Goal: Navigation & Orientation: Go to known website

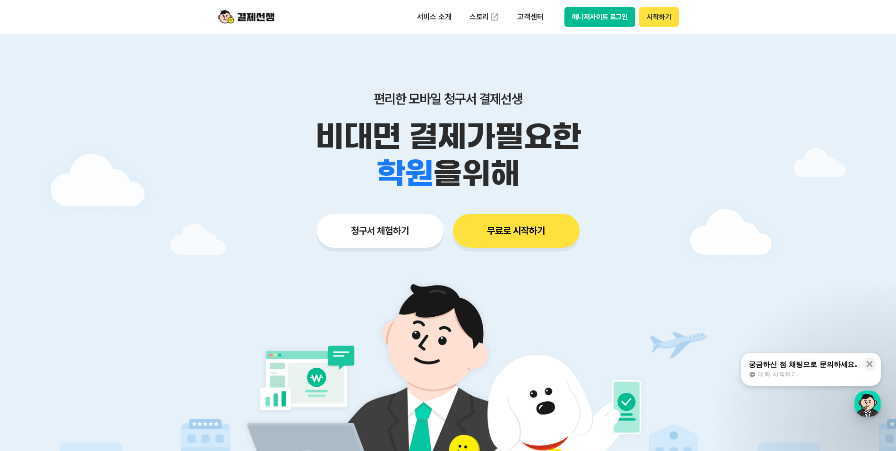
click at [609, 17] on button "매니저사이트 로그인" at bounding box center [600, 17] width 71 height 20
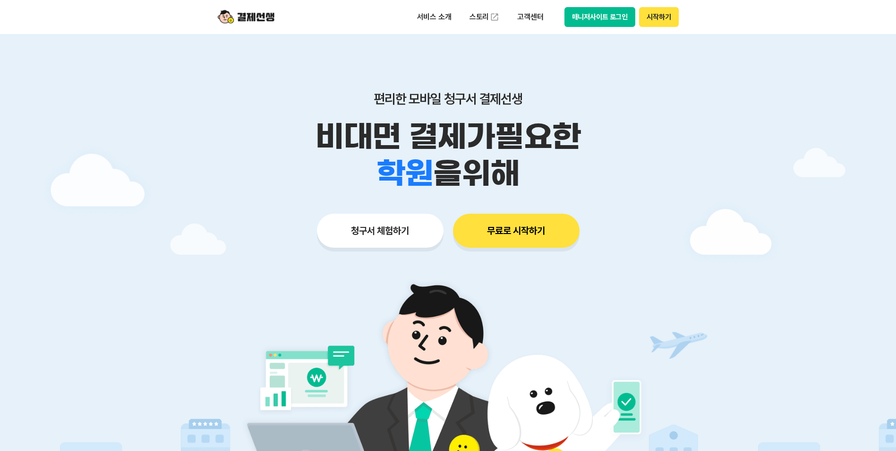
click at [590, 26] on button "매니저사이트 로그인" at bounding box center [600, 17] width 71 height 20
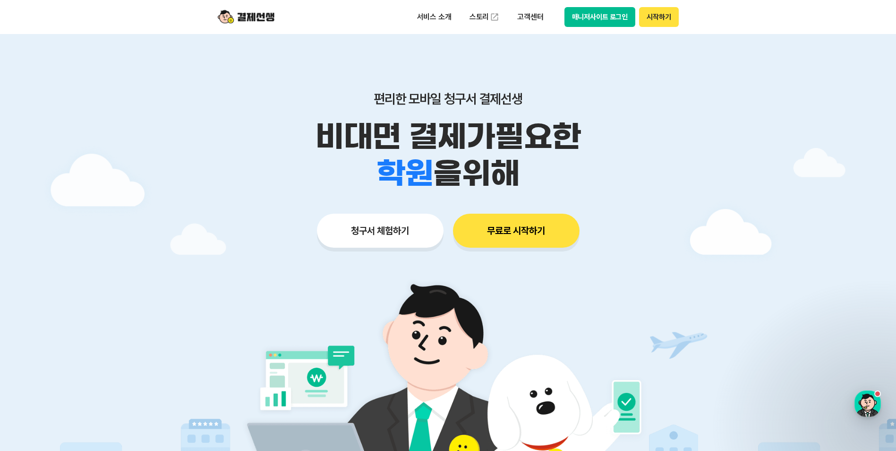
click at [585, 9] on button "매니저사이트 로그인" at bounding box center [600, 17] width 71 height 20
